Goal: Transaction & Acquisition: Purchase product/service

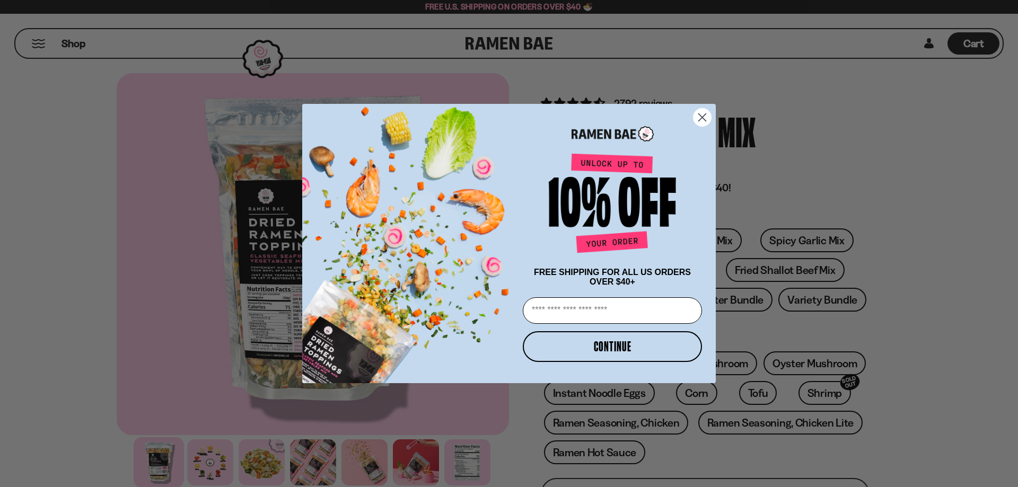
click at [706, 113] on circle "Close dialog" at bounding box center [701, 117] width 17 height 17
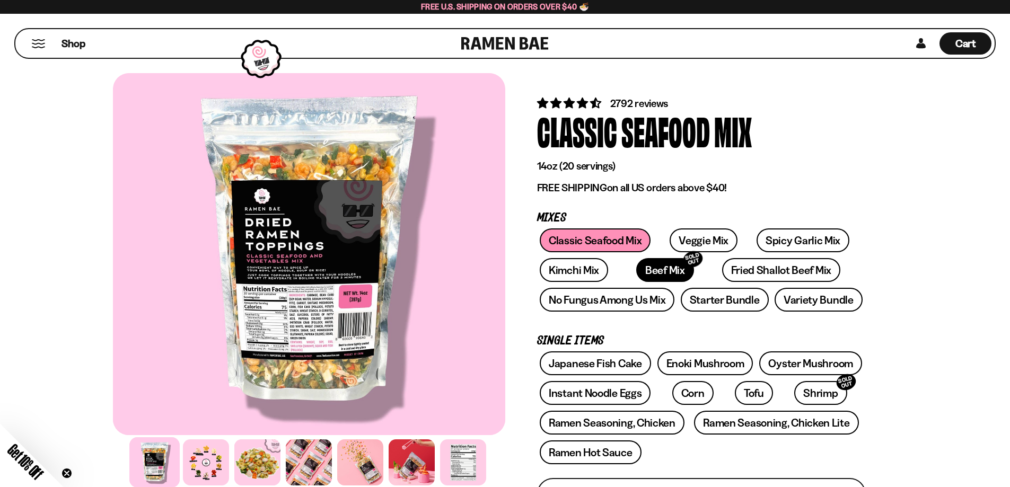
click at [636, 270] on link "Beef Mix SOLD OUT" at bounding box center [665, 270] width 58 height 24
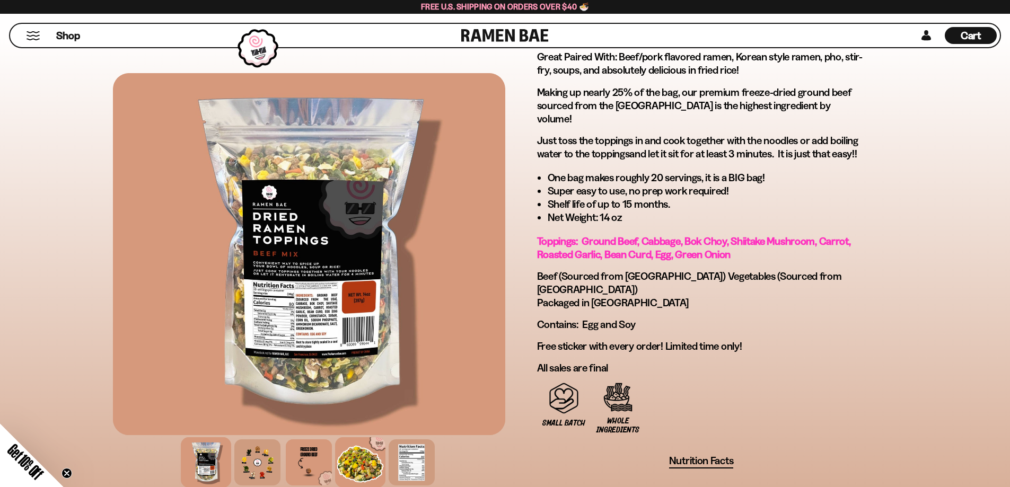
scroll to position [530, 0]
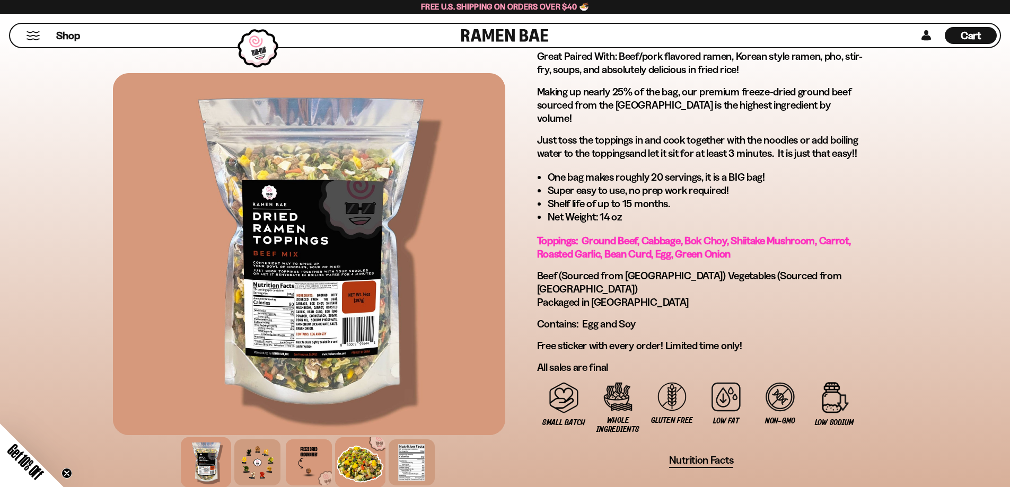
click at [376, 469] on div at bounding box center [360, 462] width 50 height 50
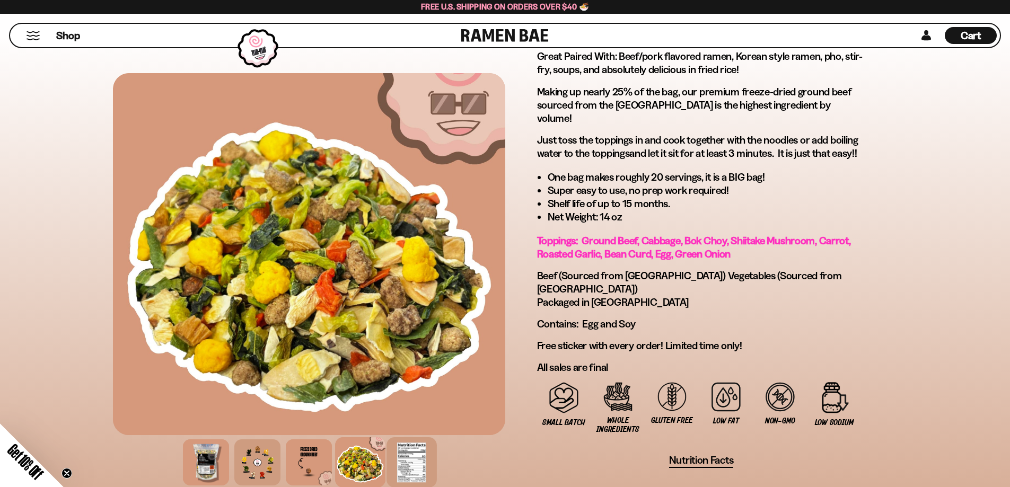
click at [399, 464] on div at bounding box center [411, 462] width 50 height 50
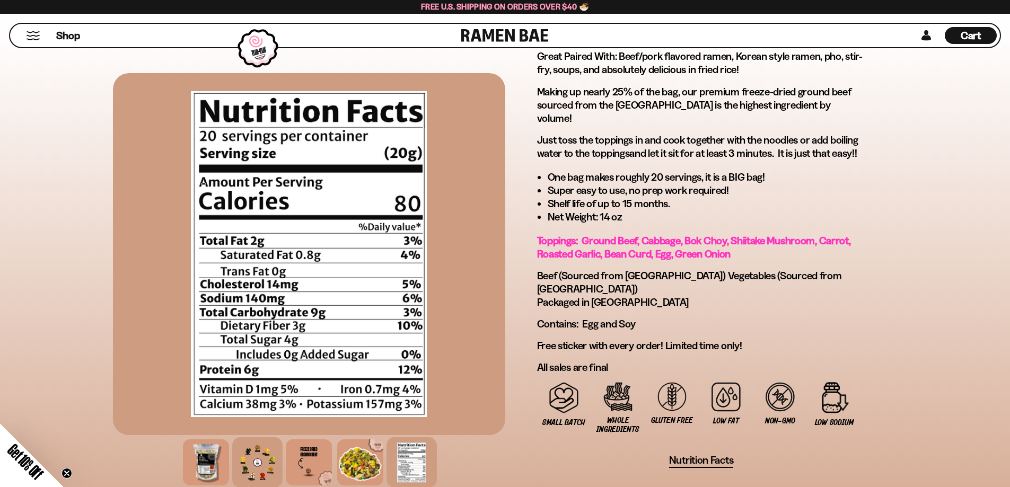
click at [256, 463] on div at bounding box center [257, 462] width 50 height 50
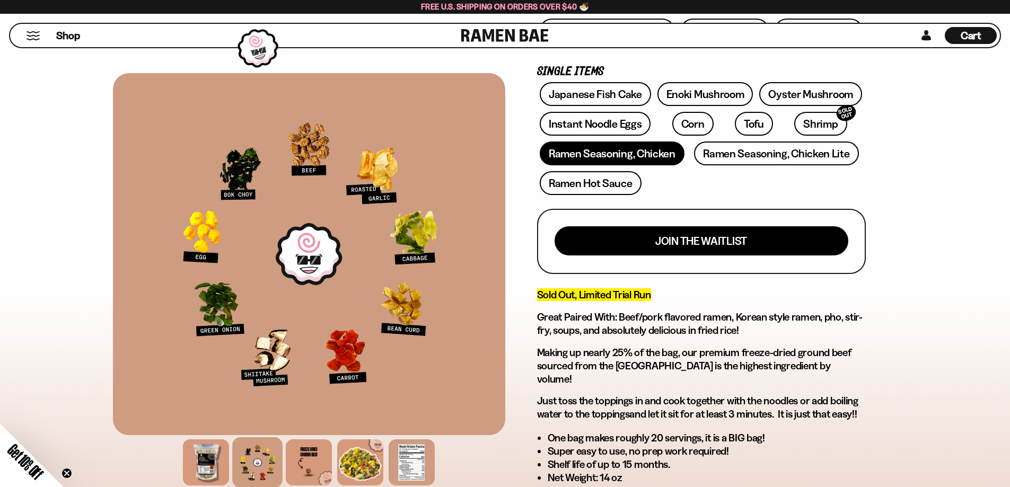
scroll to position [265, 0]
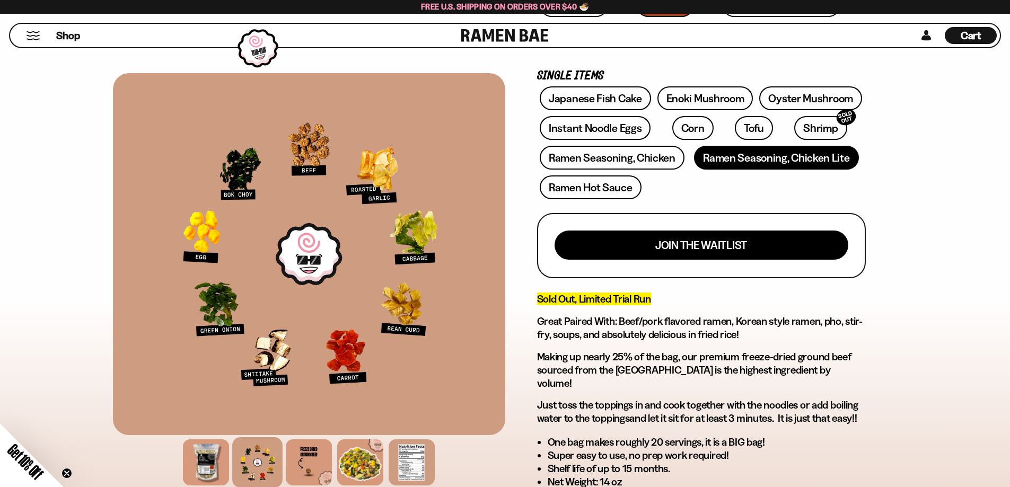
click at [807, 156] on link "Ramen Seasoning, Chicken Lite" at bounding box center [776, 158] width 164 height 24
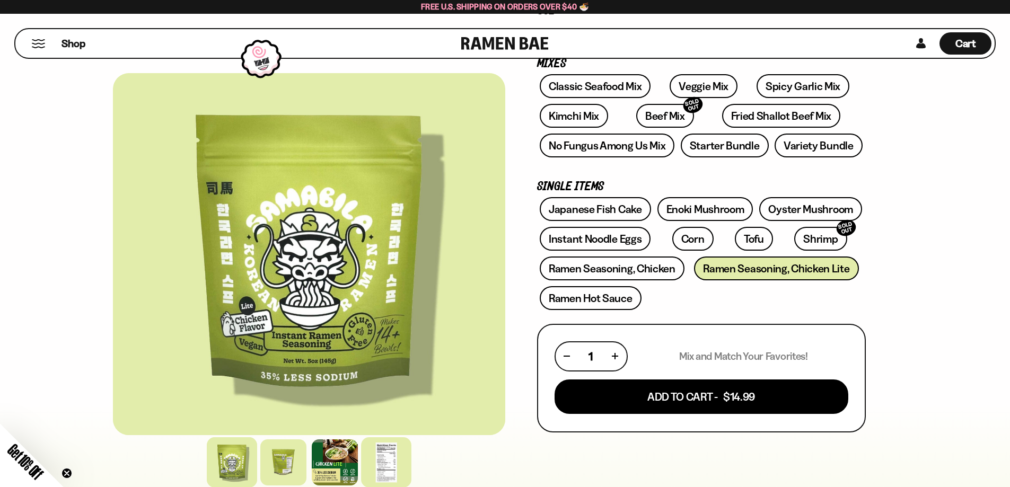
scroll to position [159, 0]
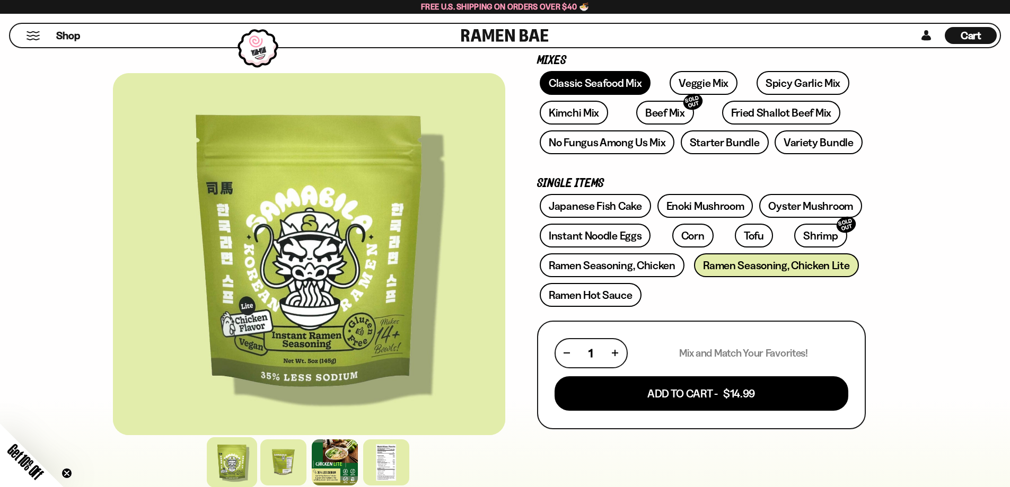
click at [595, 84] on link "Classic Seafood Mix" at bounding box center [595, 83] width 111 height 24
